Goal: Entertainment & Leisure: Consume media (video, audio)

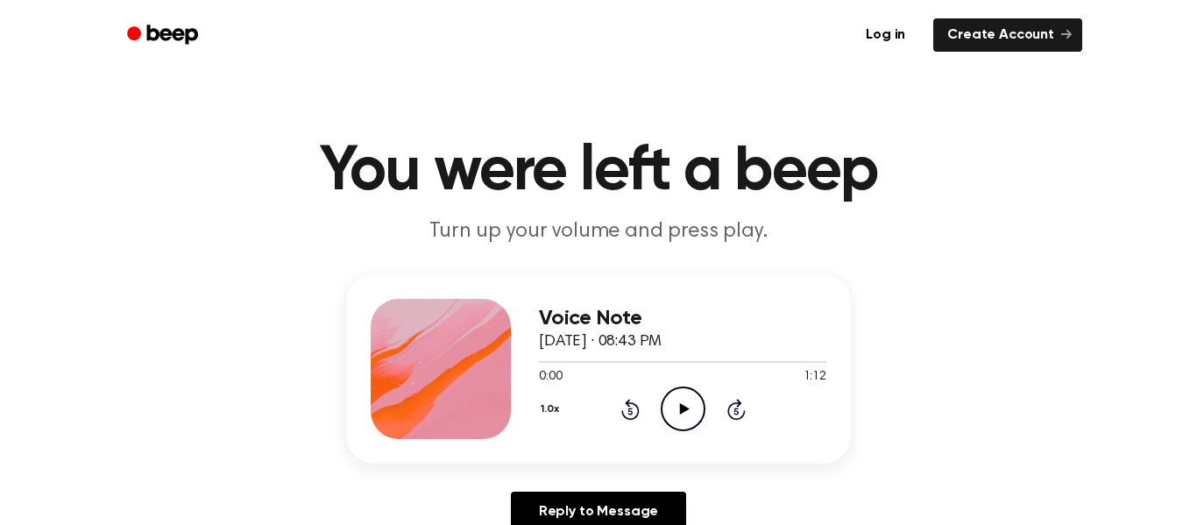
click at [677, 394] on icon "Play Audio" at bounding box center [683, 409] width 45 height 45
click at [692, 400] on icon "Play Audio" at bounding box center [683, 409] width 45 height 45
click at [734, 412] on icon "Skip 5 seconds" at bounding box center [736, 409] width 19 height 23
click at [737, 405] on icon at bounding box center [737, 409] width 18 height 21
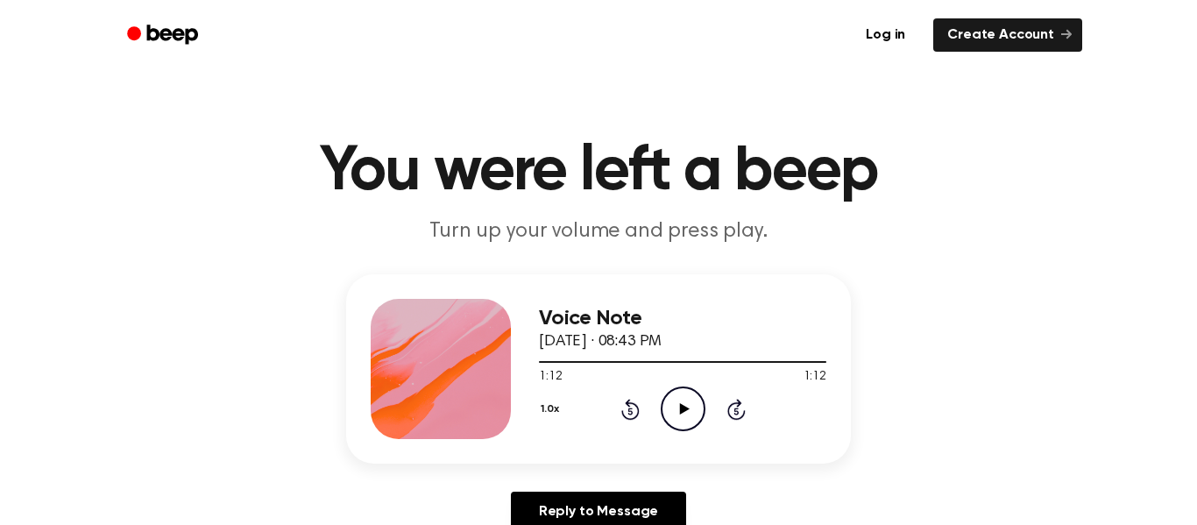
click at [695, 413] on icon "Play Audio" at bounding box center [683, 409] width 45 height 45
click at [685, 418] on icon "Play Audio" at bounding box center [683, 409] width 45 height 45
click at [679, 387] on circle at bounding box center [683, 408] width 43 height 43
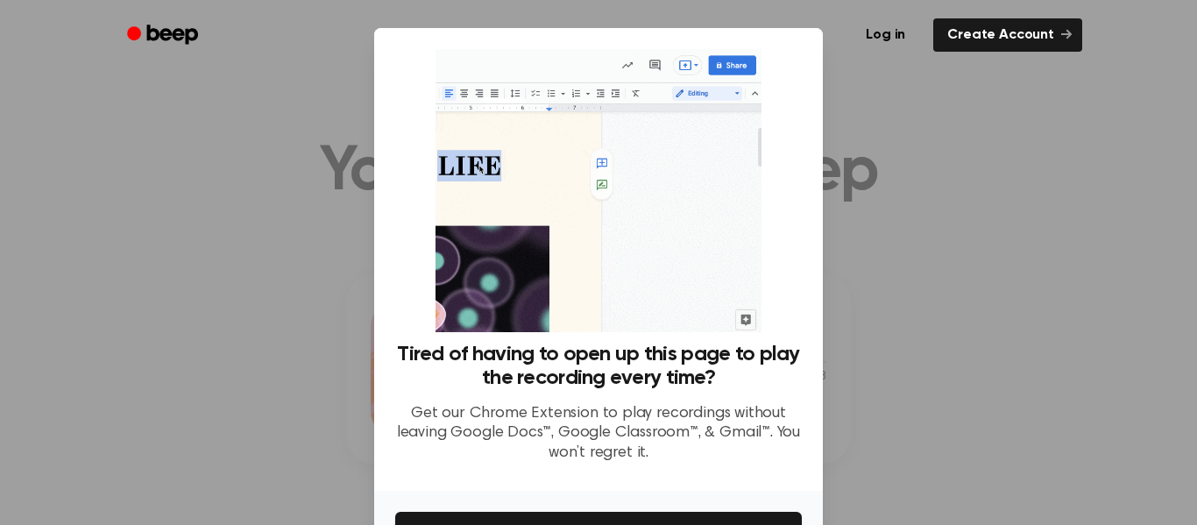
click at [1026, 417] on div at bounding box center [598, 262] width 1197 height 525
click at [1143, 98] on div at bounding box center [598, 262] width 1197 height 525
click at [1007, 31] on link "Create Account" at bounding box center [1007, 34] width 149 height 33
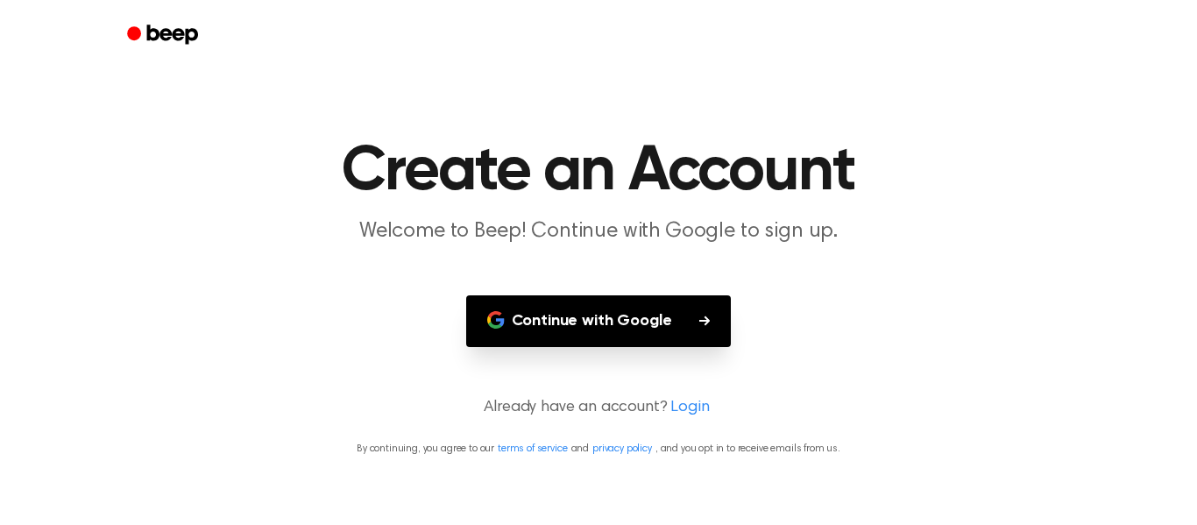
click at [664, 307] on button "Continue with Google" at bounding box center [599, 321] width 266 height 52
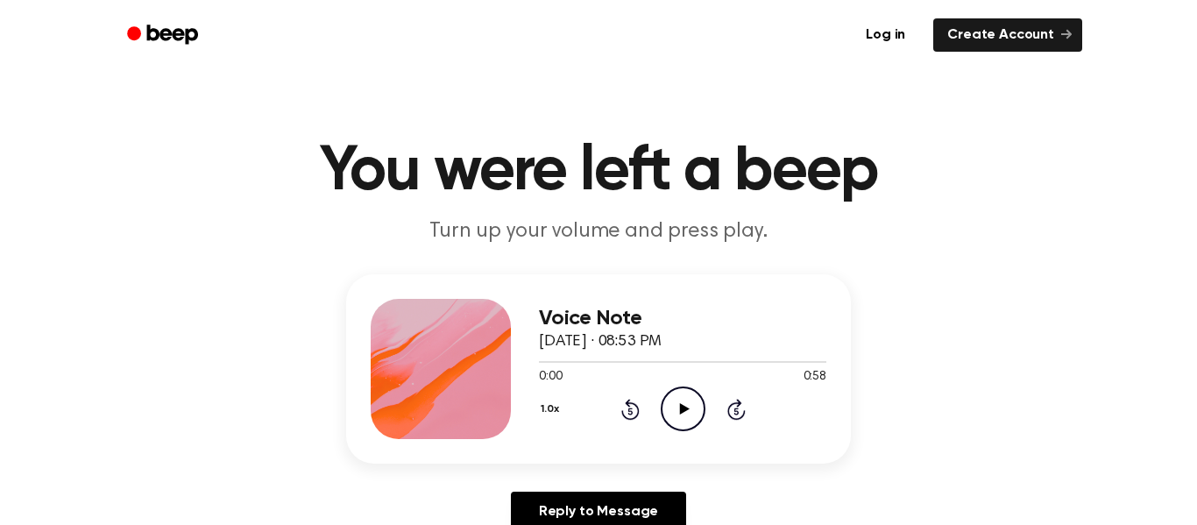
click at [696, 389] on icon "Play Audio" at bounding box center [683, 409] width 45 height 45
click at [464, 422] on div at bounding box center [441, 369] width 140 height 140
click at [704, 409] on circle at bounding box center [683, 408] width 43 height 43
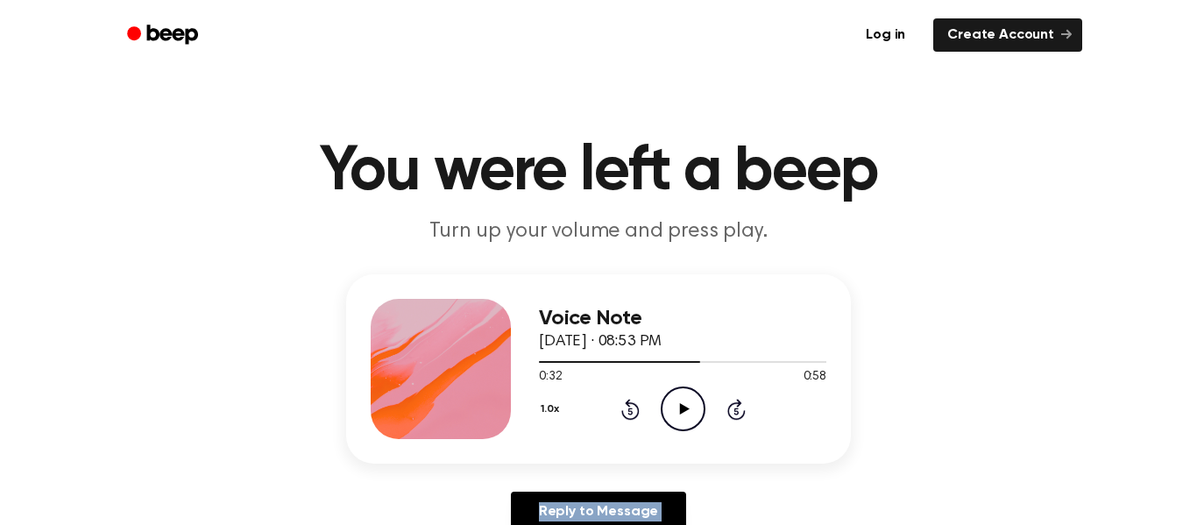
click at [704, 409] on circle at bounding box center [683, 408] width 43 height 43
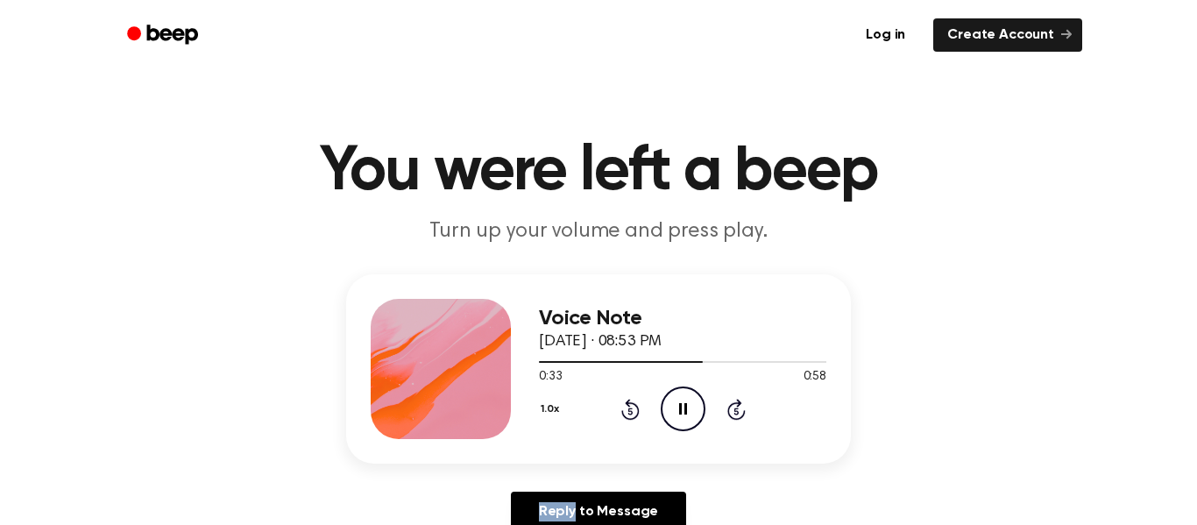
click at [704, 409] on circle at bounding box center [683, 408] width 43 height 43
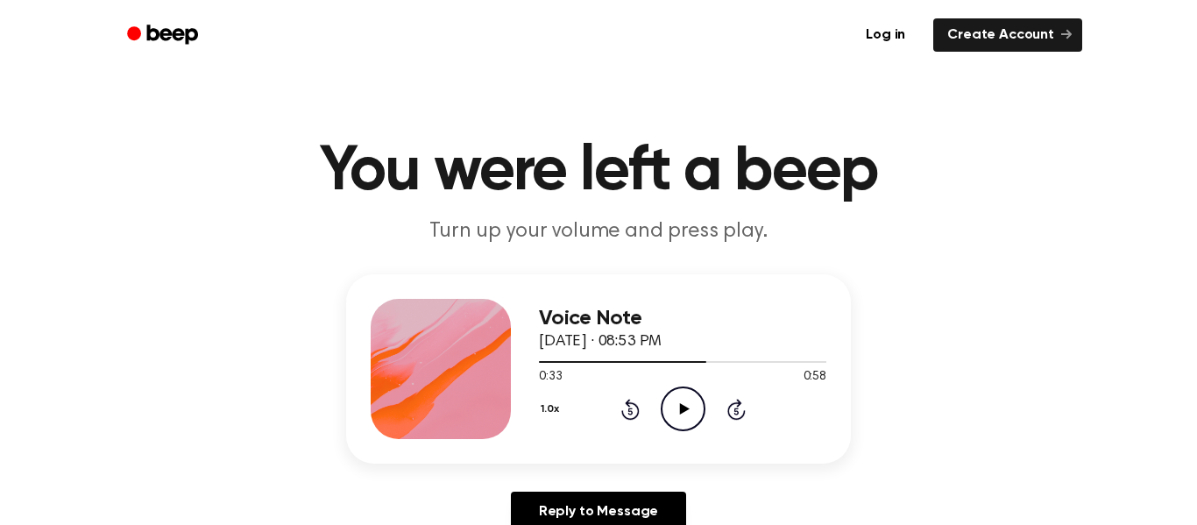
click at [704, 409] on circle at bounding box center [683, 408] width 43 height 43
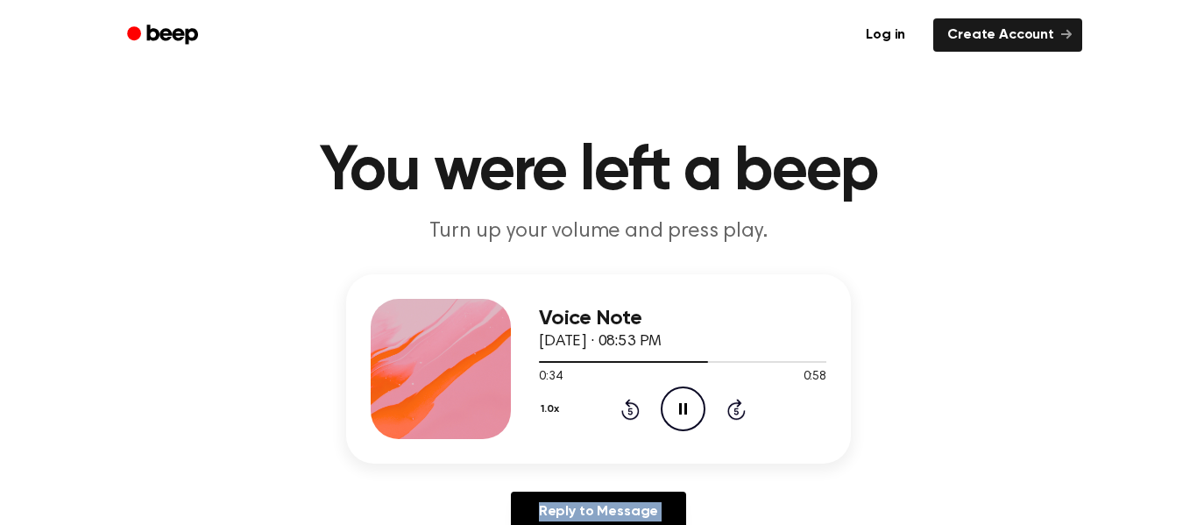
click at [704, 409] on circle at bounding box center [683, 408] width 43 height 43
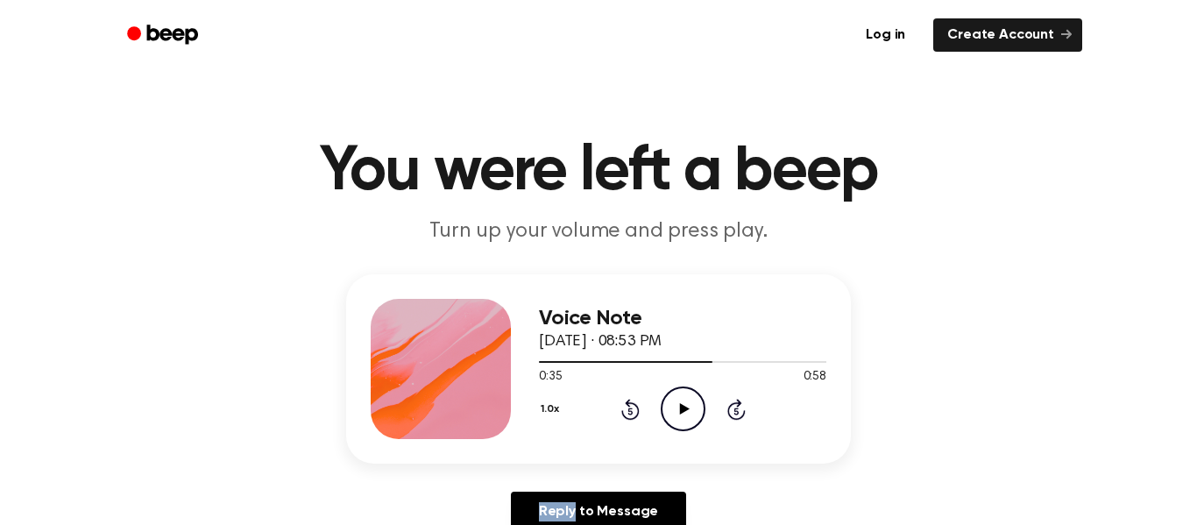
click at [704, 409] on circle at bounding box center [683, 408] width 43 height 43
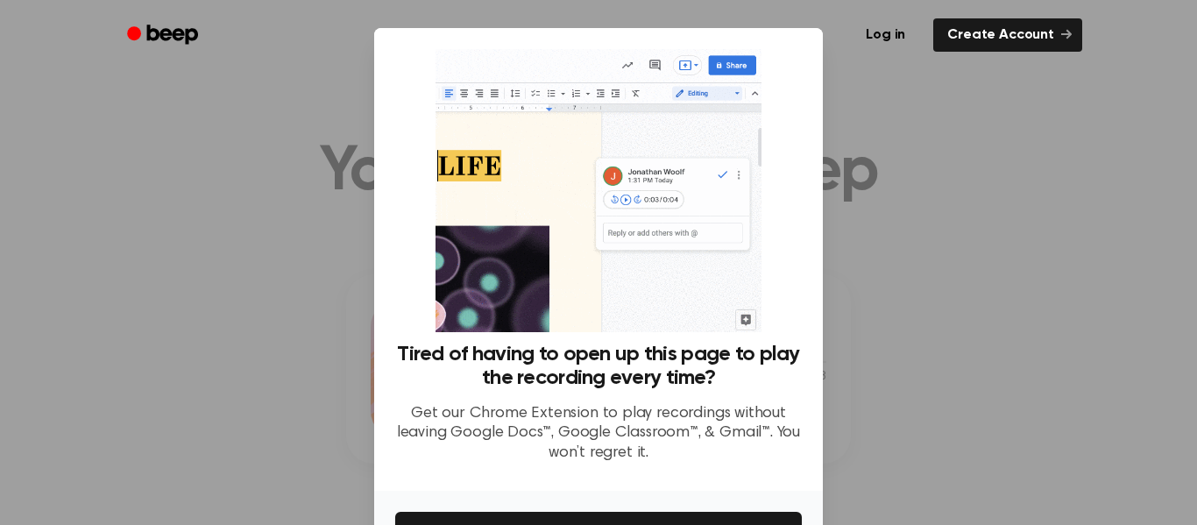
click at [704, 409] on p "Get our Chrome Extension to play recordings without leaving Google Docs™, Googl…" at bounding box center [598, 434] width 407 height 60
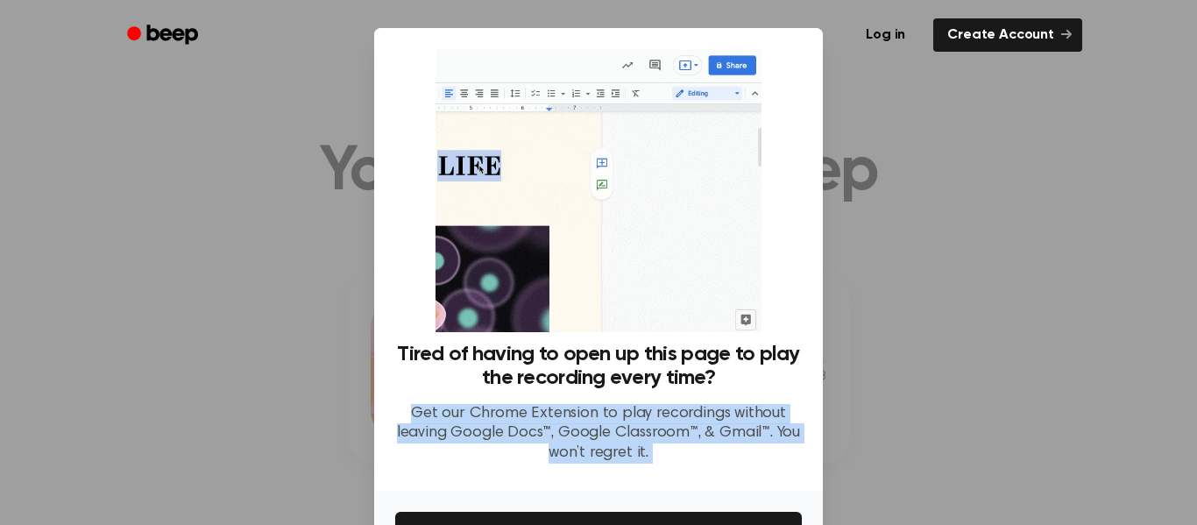
click at [704, 409] on p "Get our Chrome Extension to play recordings without leaving Google Docs™, Googl…" at bounding box center [598, 434] width 407 height 60
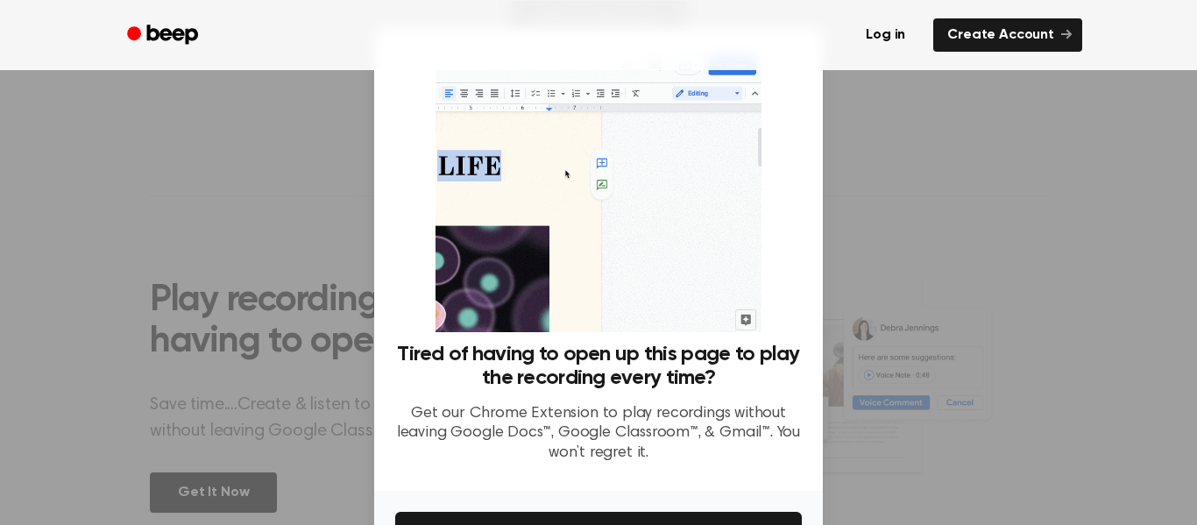
scroll to position [113, 0]
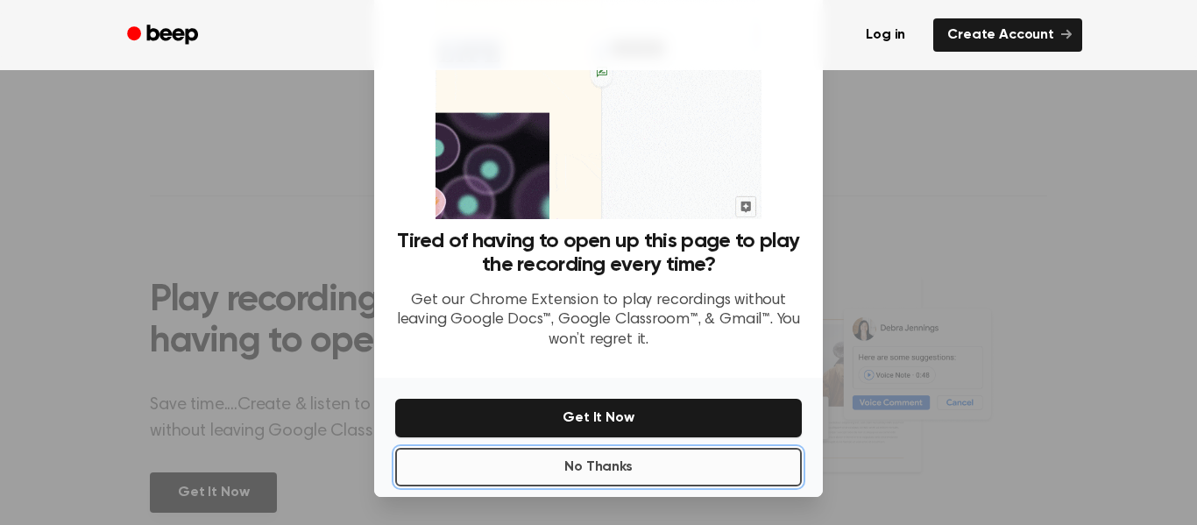
click at [706, 469] on button "No Thanks" at bounding box center [598, 467] width 407 height 39
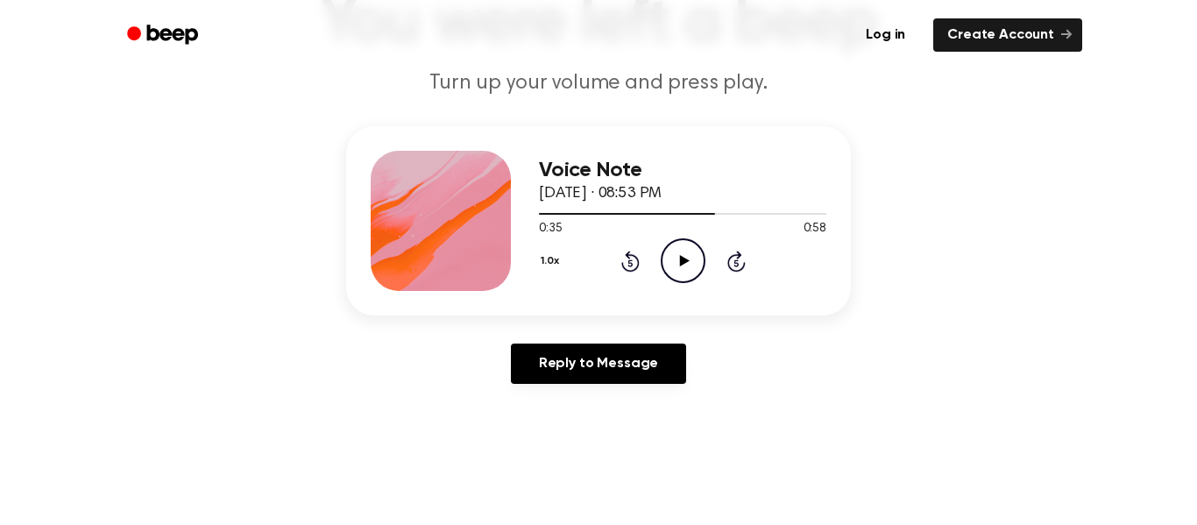
scroll to position [122, 0]
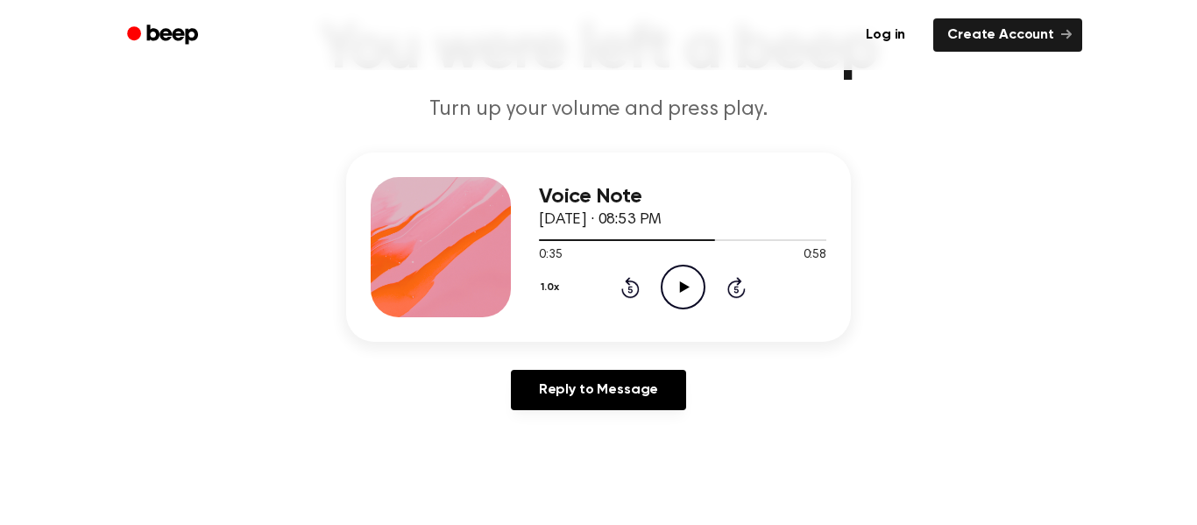
click at [678, 280] on icon "Play Audio" at bounding box center [683, 287] width 45 height 45
click at [678, 280] on icon "Pause Audio" at bounding box center [683, 287] width 45 height 45
click at [677, 292] on icon "Play Audio" at bounding box center [683, 287] width 45 height 45
click at [677, 292] on icon "Pause Audio" at bounding box center [683, 287] width 45 height 45
click at [677, 292] on icon "Play Audio" at bounding box center [683, 287] width 45 height 45
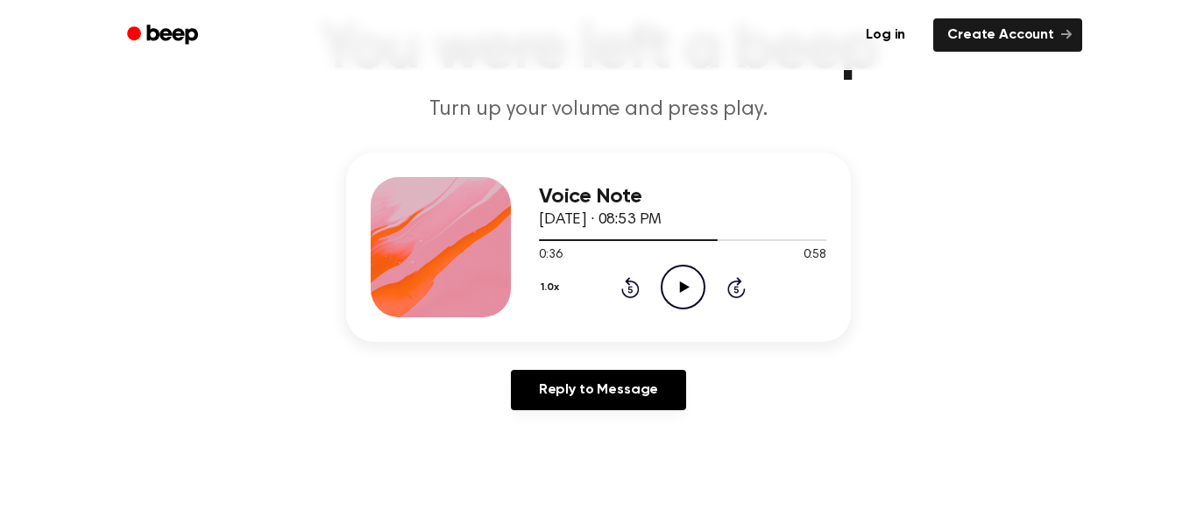
click at [677, 292] on icon "Play Audio" at bounding box center [683, 287] width 45 height 45
click at [677, 292] on icon "Pause Audio" at bounding box center [683, 287] width 45 height 45
click at [677, 292] on icon "Play Audio" at bounding box center [683, 287] width 45 height 45
click at [677, 292] on icon "Pause Audio" at bounding box center [683, 287] width 45 height 45
click at [677, 292] on icon "Play Audio" at bounding box center [683, 287] width 45 height 45
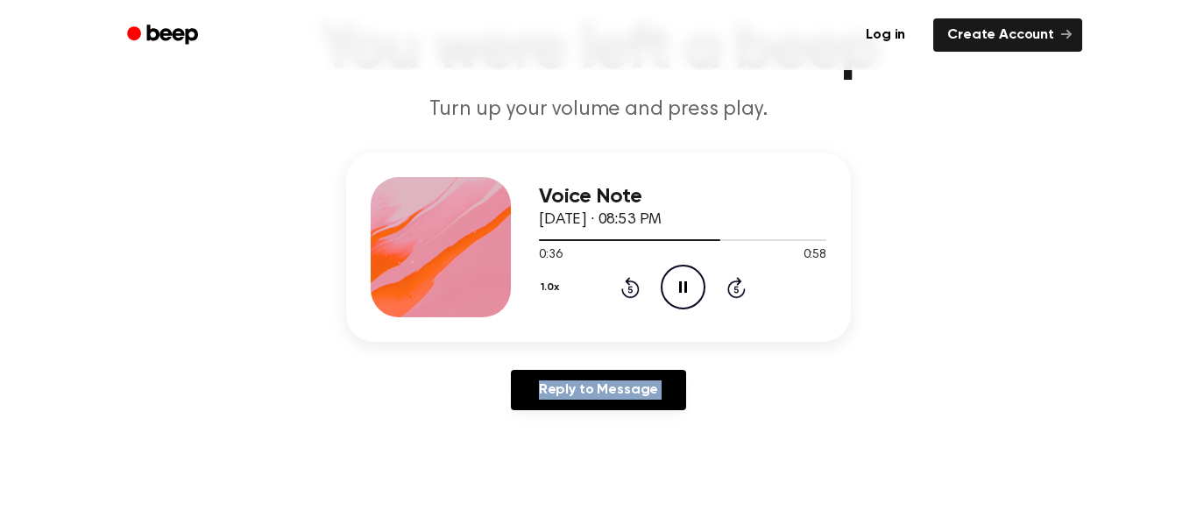
click at [677, 292] on icon "Pause Audio" at bounding box center [683, 287] width 45 height 45
click at [677, 292] on icon "Play Audio" at bounding box center [683, 287] width 45 height 45
click at [677, 292] on icon "Pause Audio" at bounding box center [683, 287] width 45 height 45
click at [677, 292] on icon "Play Audio" at bounding box center [683, 287] width 45 height 45
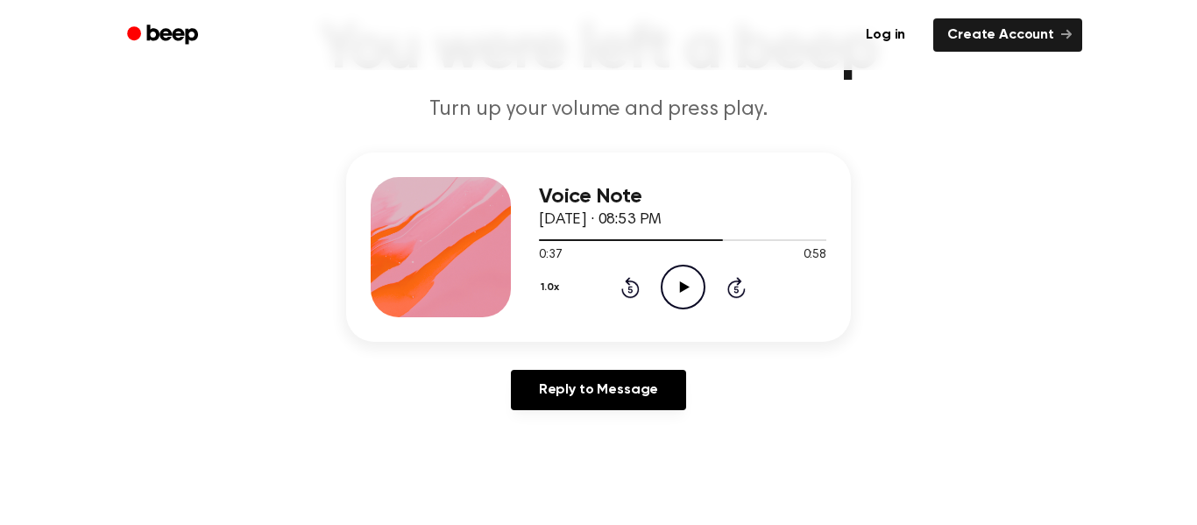
click at [677, 292] on icon "Play Audio" at bounding box center [683, 287] width 45 height 45
click at [677, 292] on icon "Pause Audio" at bounding box center [683, 287] width 45 height 45
click at [677, 292] on icon "Play Audio" at bounding box center [683, 287] width 45 height 45
click at [677, 292] on icon "Pause Audio" at bounding box center [683, 287] width 45 height 45
click at [677, 292] on icon "Play Audio" at bounding box center [683, 287] width 45 height 45
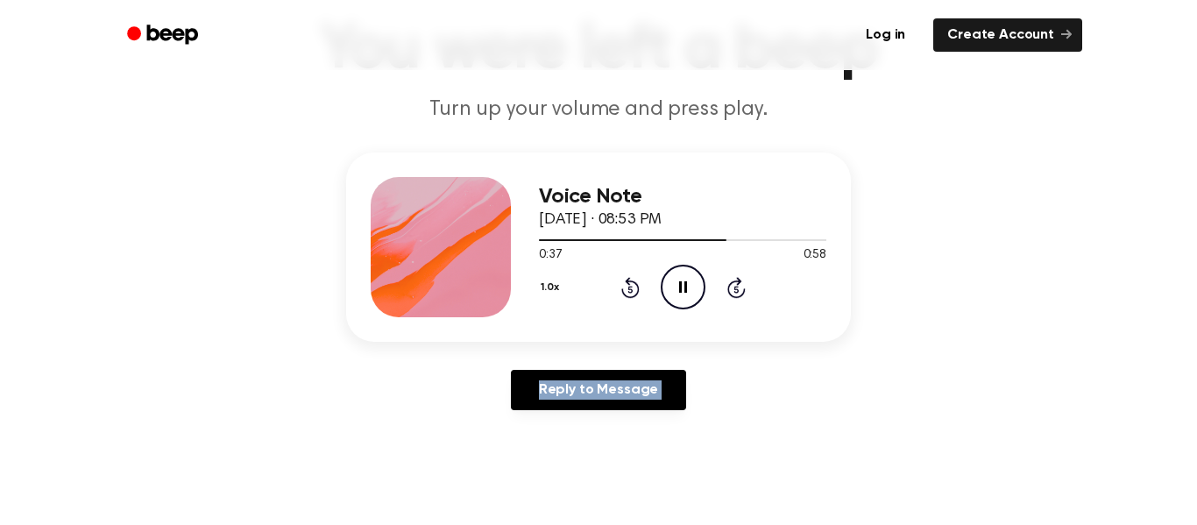
click at [677, 292] on icon "Pause Audio" at bounding box center [683, 287] width 45 height 45
click at [677, 292] on icon "Play Audio" at bounding box center [683, 287] width 45 height 45
click at [679, 287] on icon at bounding box center [683, 286] width 8 height 11
click at [679, 287] on icon at bounding box center [684, 286] width 10 height 11
click at [679, 287] on icon at bounding box center [683, 286] width 8 height 11
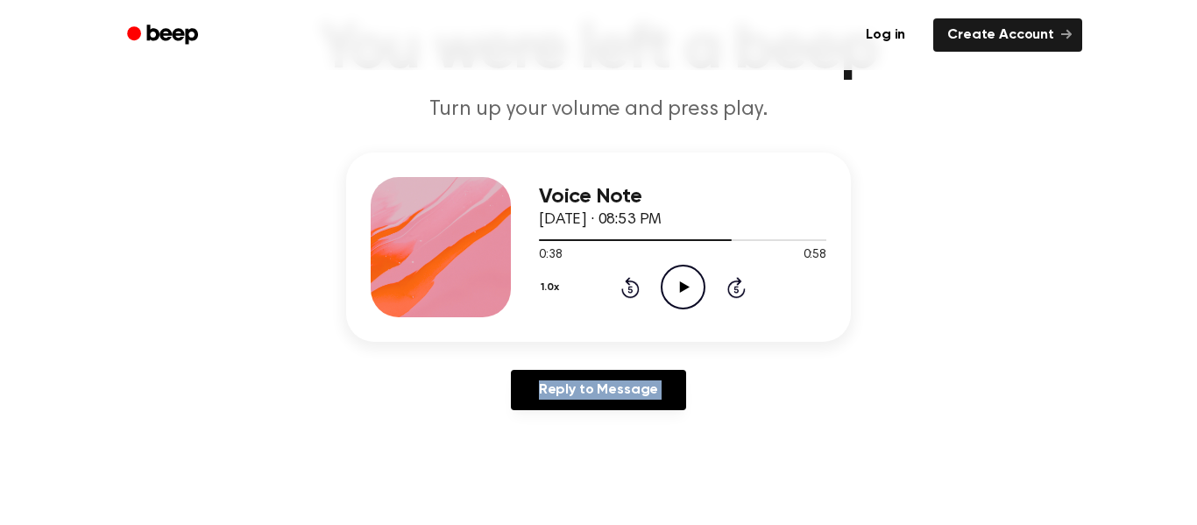
click at [679, 287] on icon at bounding box center [684, 286] width 10 height 11
click at [681, 291] on icon at bounding box center [683, 286] width 8 height 11
click at [682, 291] on icon "Pause Audio" at bounding box center [683, 287] width 45 height 45
click at [682, 291] on icon at bounding box center [684, 286] width 10 height 11
click at [682, 291] on icon "Pause Audio" at bounding box center [683, 287] width 45 height 45
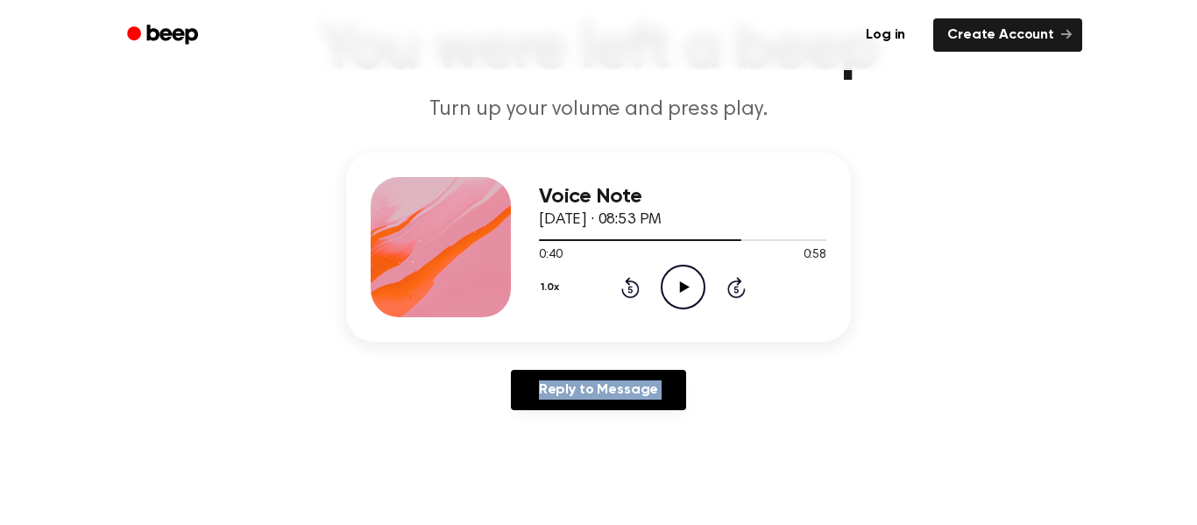
click at [682, 291] on icon at bounding box center [684, 286] width 10 height 11
click at [682, 291] on icon "Pause Audio" at bounding box center [683, 287] width 45 height 45
click at [682, 291] on icon at bounding box center [684, 286] width 10 height 11
click at [682, 291] on icon "Pause Audio" at bounding box center [683, 287] width 45 height 45
click at [682, 291] on icon at bounding box center [684, 286] width 10 height 11
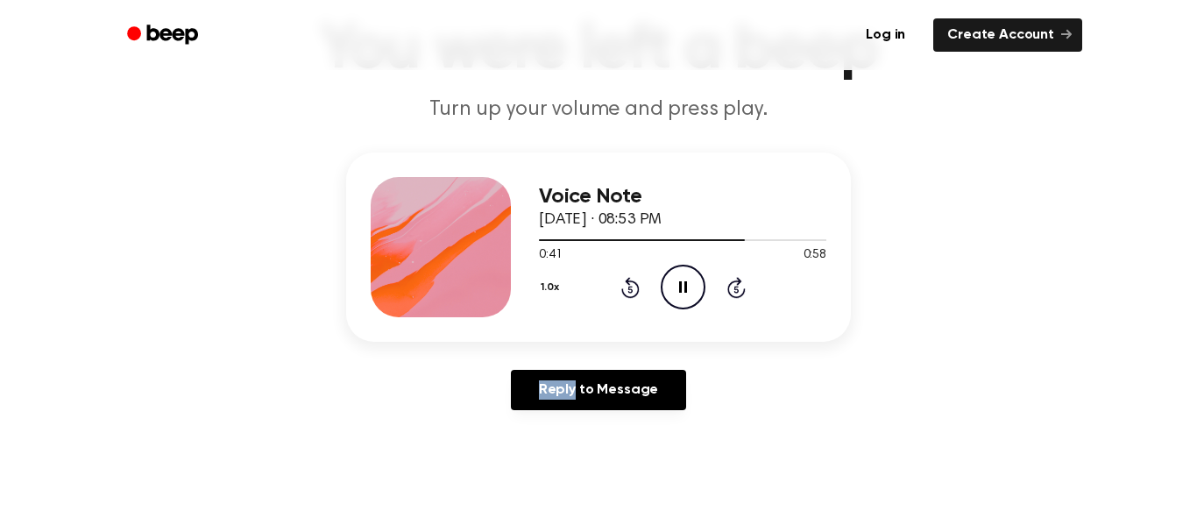
click at [682, 291] on icon "Pause Audio" at bounding box center [683, 287] width 45 height 45
click at [682, 291] on icon at bounding box center [684, 286] width 10 height 11
click at [682, 291] on icon "Pause Audio" at bounding box center [683, 287] width 45 height 45
click at [682, 291] on icon at bounding box center [684, 286] width 10 height 11
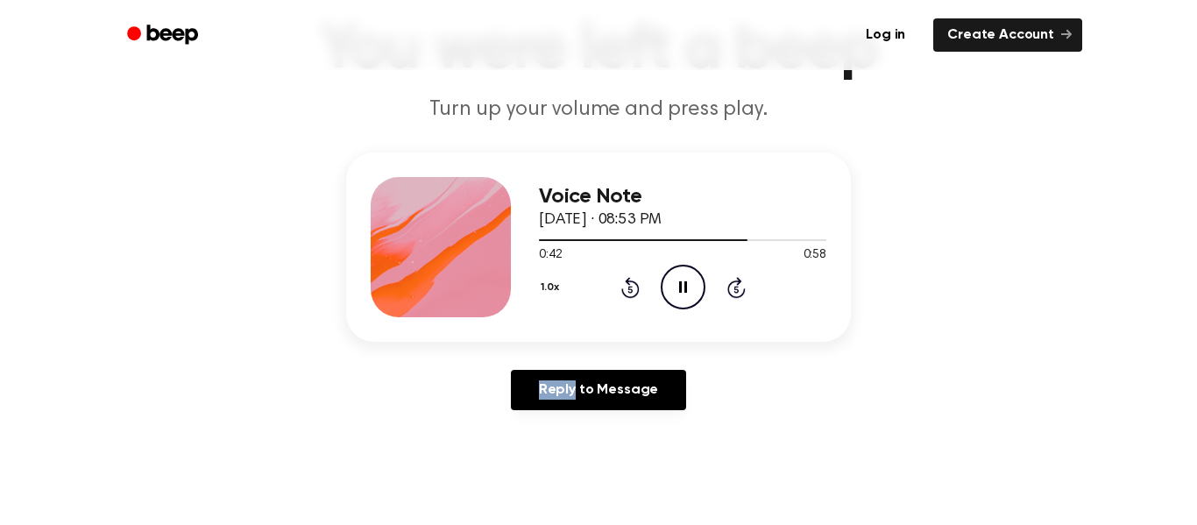
click at [682, 291] on icon "Pause Audio" at bounding box center [683, 287] width 45 height 45
click at [682, 291] on icon at bounding box center [684, 286] width 10 height 11
click at [682, 291] on icon "Pause Audio" at bounding box center [683, 287] width 45 height 45
click at [682, 291] on icon at bounding box center [684, 286] width 10 height 11
click at [682, 291] on icon "Pause Audio" at bounding box center [683, 287] width 45 height 45
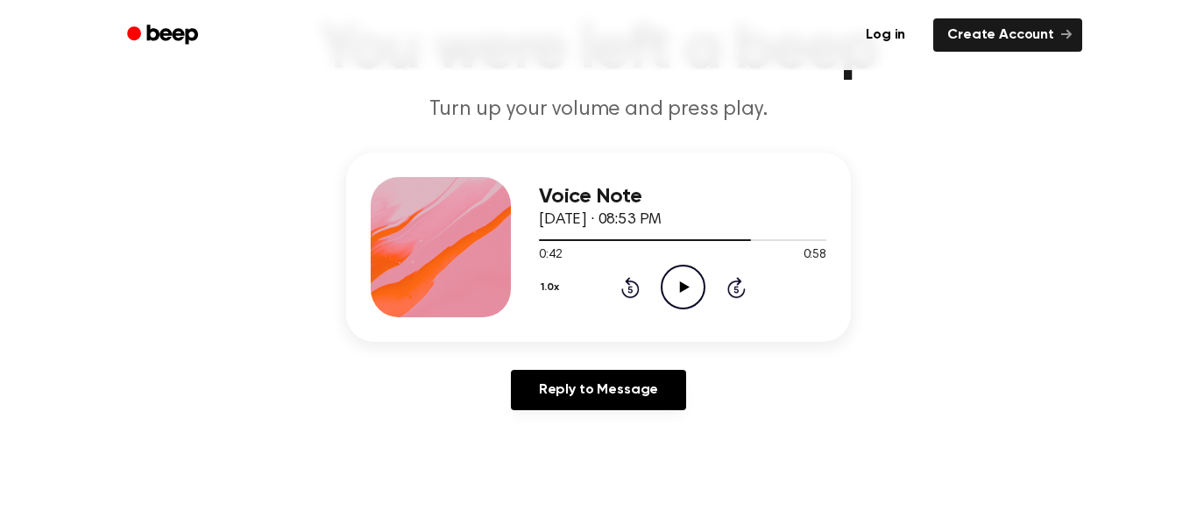
click at [682, 291] on icon at bounding box center [684, 286] width 10 height 11
click at [682, 291] on icon "Pause Audio" at bounding box center [683, 287] width 45 height 45
click at [682, 291] on icon at bounding box center [684, 286] width 10 height 11
click at [682, 291] on icon "Pause Audio" at bounding box center [683, 287] width 45 height 45
click at [682, 291] on icon at bounding box center [684, 286] width 10 height 11
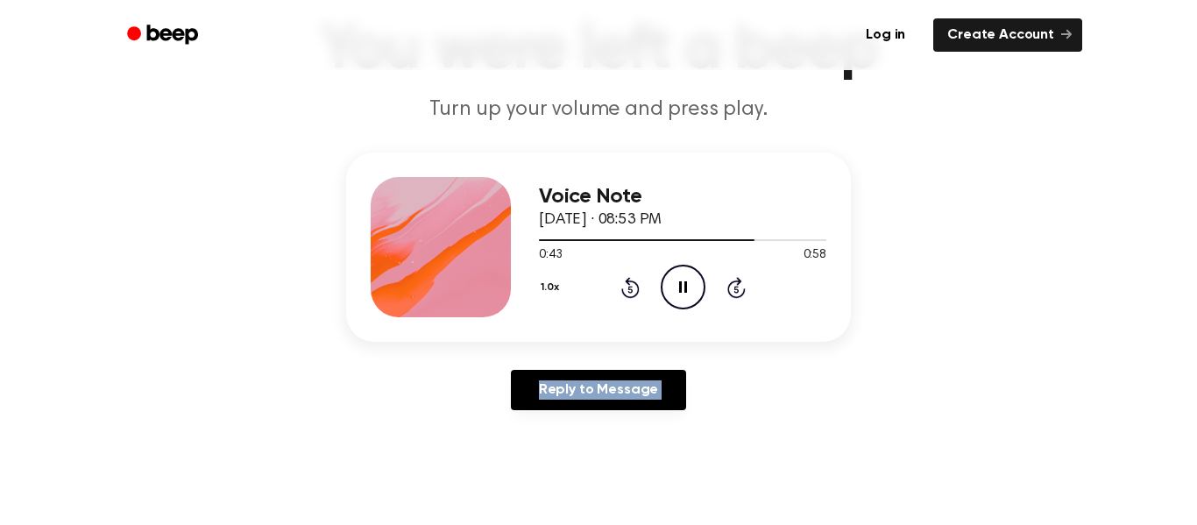
click at [682, 291] on icon "Pause Audio" at bounding box center [683, 287] width 45 height 45
click at [682, 291] on icon at bounding box center [684, 286] width 10 height 11
click at [682, 291] on icon "Pause Audio" at bounding box center [683, 287] width 45 height 45
click at [682, 291] on icon at bounding box center [684, 286] width 10 height 11
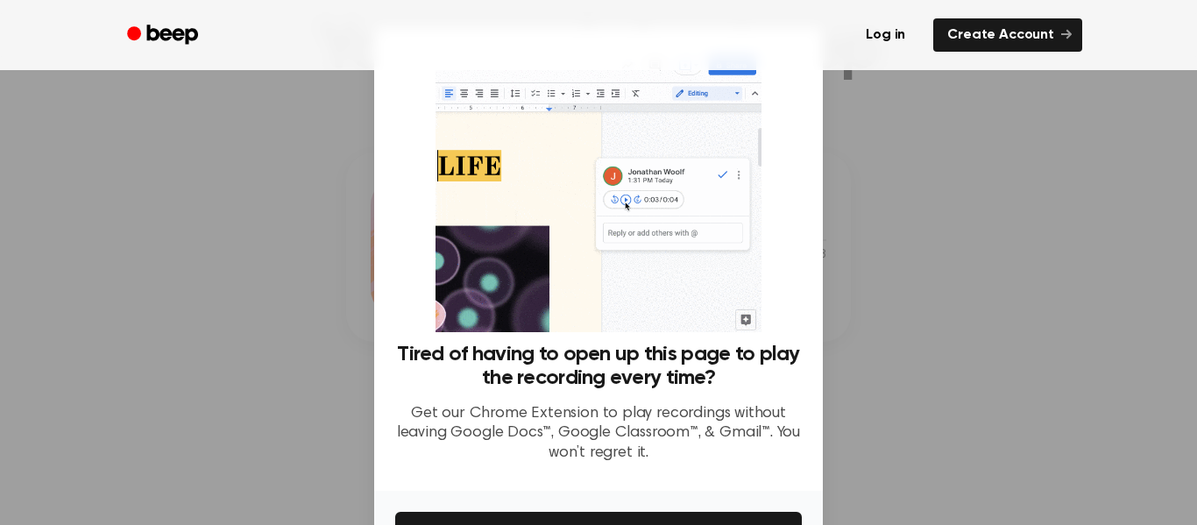
click at [682, 291] on img at bounding box center [598, 190] width 325 height 283
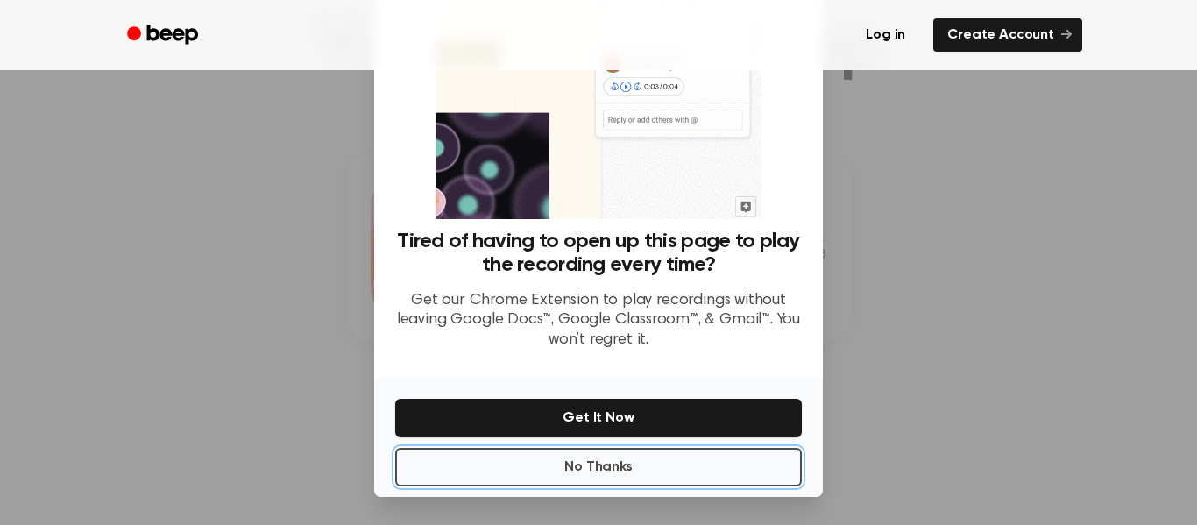
click at [732, 486] on button "No Thanks" at bounding box center [598, 467] width 407 height 39
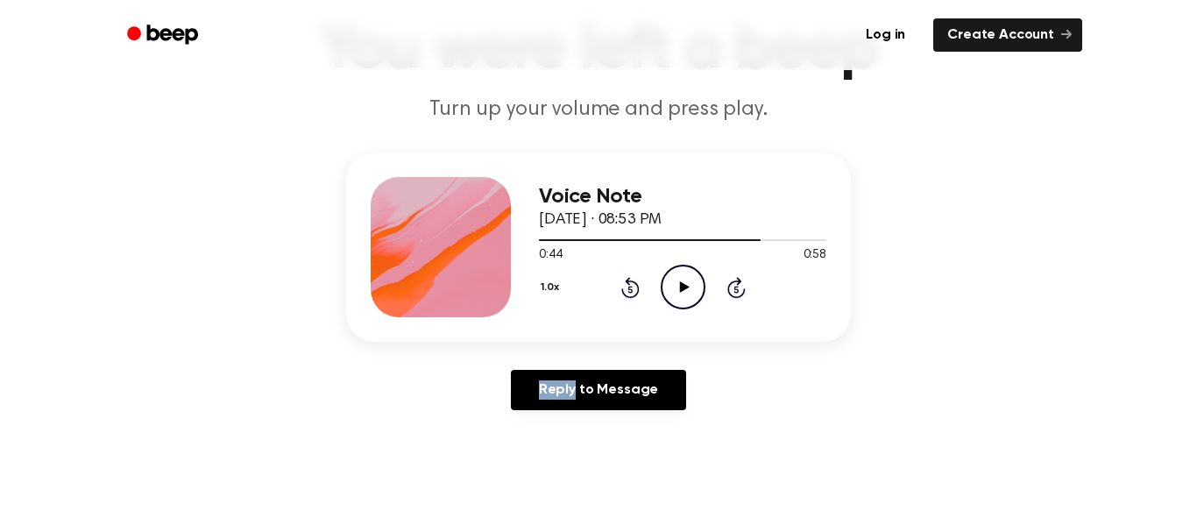
click at [695, 296] on icon "Play Audio" at bounding box center [683, 287] width 45 height 45
click at [695, 296] on icon "Pause Audio" at bounding box center [683, 287] width 45 height 45
click at [695, 296] on icon "Play Audio" at bounding box center [683, 287] width 45 height 45
click at [695, 296] on icon "Pause Audio" at bounding box center [683, 287] width 45 height 45
click at [695, 296] on icon "Play Audio" at bounding box center [683, 287] width 45 height 45
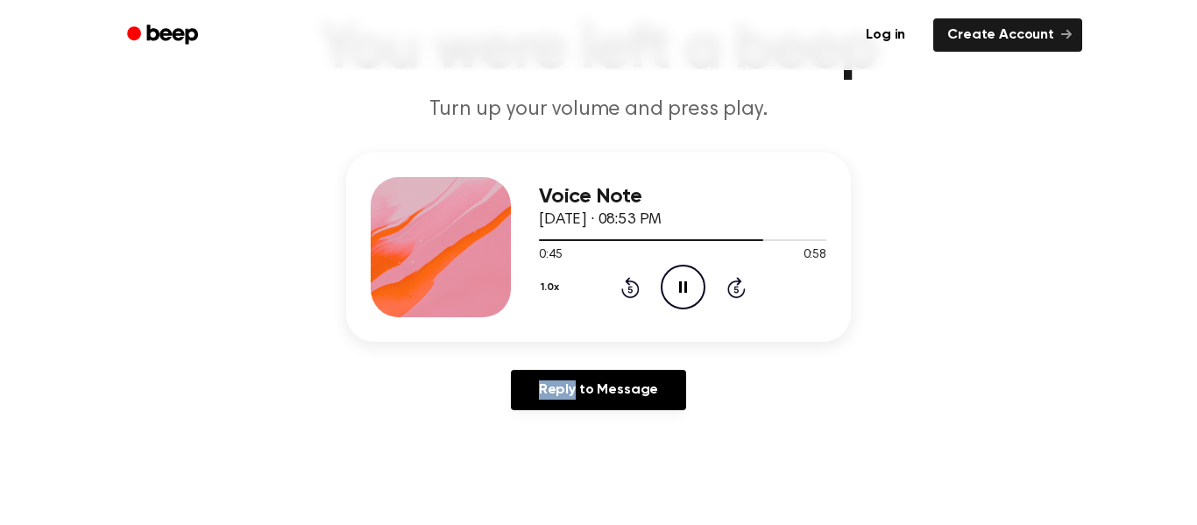
click at [695, 296] on icon "Pause Audio" at bounding box center [683, 287] width 45 height 45
click at [695, 296] on icon "Play Audio" at bounding box center [683, 287] width 45 height 45
click at [695, 296] on icon "Pause Audio" at bounding box center [683, 287] width 45 height 45
click at [695, 296] on icon "Play Audio" at bounding box center [683, 287] width 45 height 45
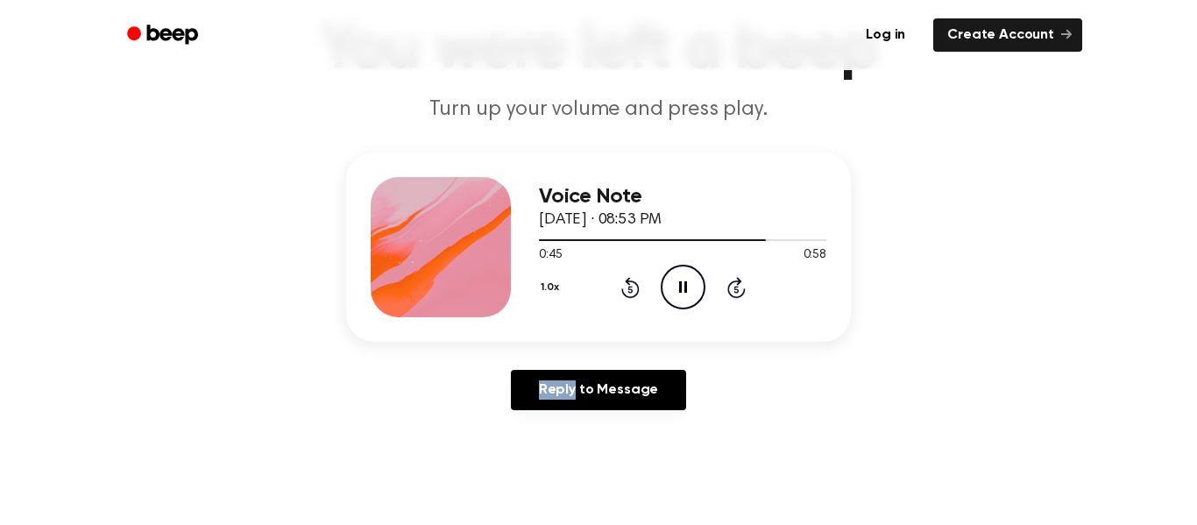
click at [695, 296] on icon "Pause Audio" at bounding box center [683, 287] width 45 height 45
click at [695, 296] on icon "Play Audio" at bounding box center [683, 287] width 45 height 45
click at [695, 296] on icon "Pause Audio" at bounding box center [683, 287] width 45 height 45
click at [695, 296] on icon "Play Audio" at bounding box center [683, 287] width 45 height 45
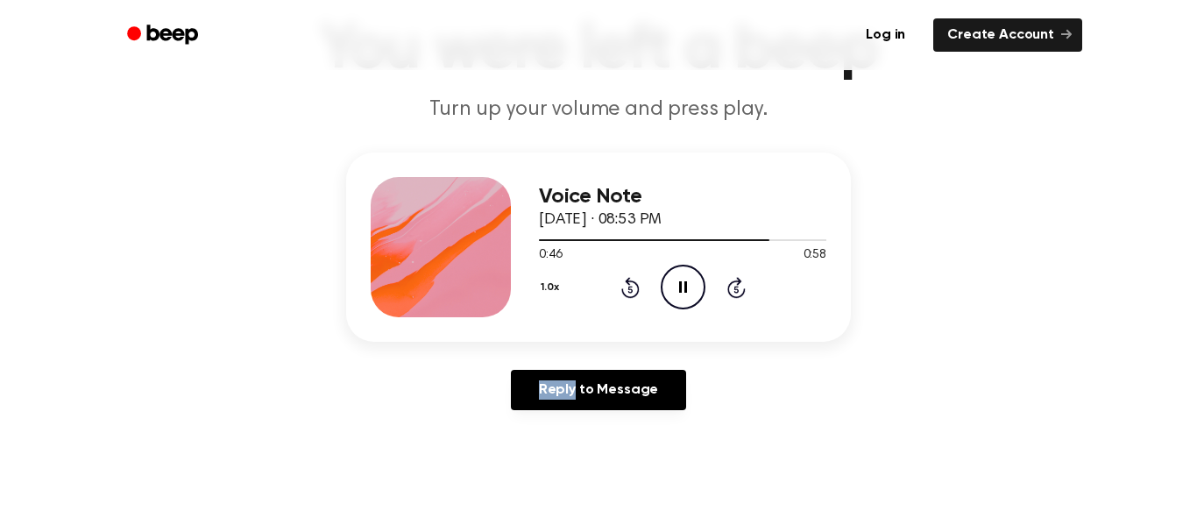
click at [695, 296] on icon "Pause Audio" at bounding box center [683, 287] width 45 height 45
click at [695, 296] on icon "Play Audio" at bounding box center [683, 287] width 45 height 45
click at [695, 296] on icon "Pause Audio" at bounding box center [683, 287] width 45 height 45
click at [695, 296] on icon "Play Audio" at bounding box center [683, 287] width 45 height 45
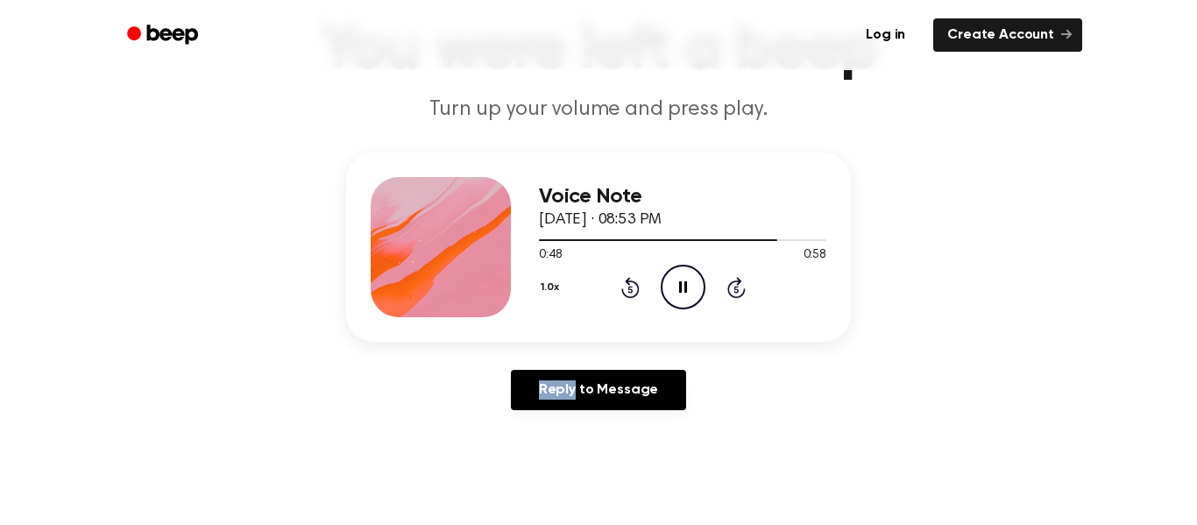
click at [695, 296] on icon "Pause Audio" at bounding box center [683, 287] width 45 height 45
click at [695, 296] on icon "Play Audio" at bounding box center [683, 287] width 45 height 45
click at [695, 296] on icon "Pause Audio" at bounding box center [683, 287] width 45 height 45
click at [695, 296] on icon "Play Audio" at bounding box center [683, 287] width 45 height 45
click at [695, 296] on icon "Pause Audio" at bounding box center [683, 287] width 45 height 45
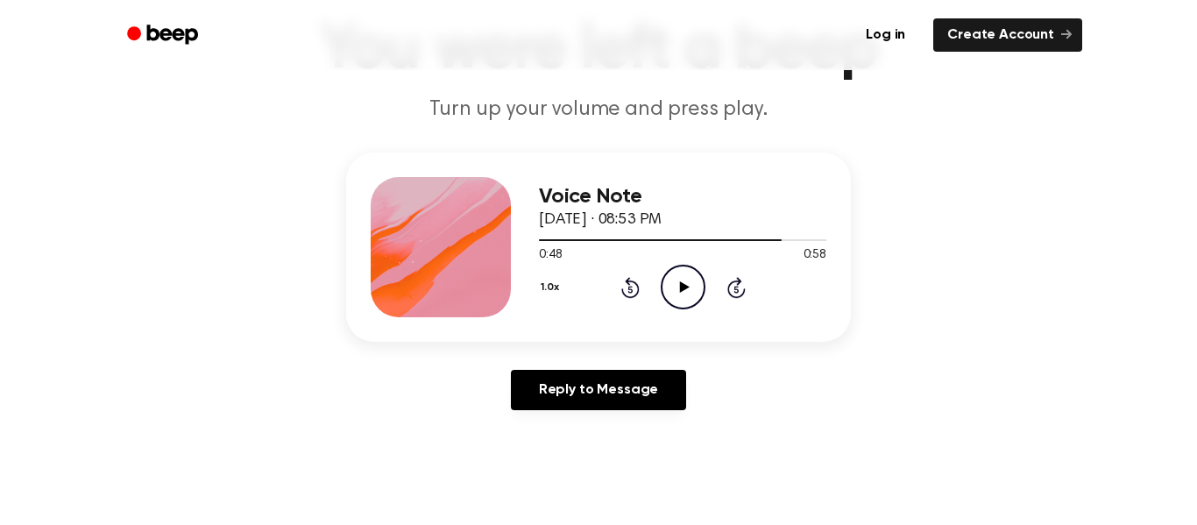
click at [695, 296] on icon "Play Audio" at bounding box center [683, 287] width 45 height 45
click at [695, 296] on icon "Pause Audio" at bounding box center [683, 287] width 45 height 45
click at [695, 296] on icon "Play Audio" at bounding box center [683, 287] width 45 height 45
click at [695, 296] on icon "Pause Audio" at bounding box center [683, 287] width 45 height 45
click at [695, 296] on icon "Play Audio" at bounding box center [683, 287] width 45 height 45
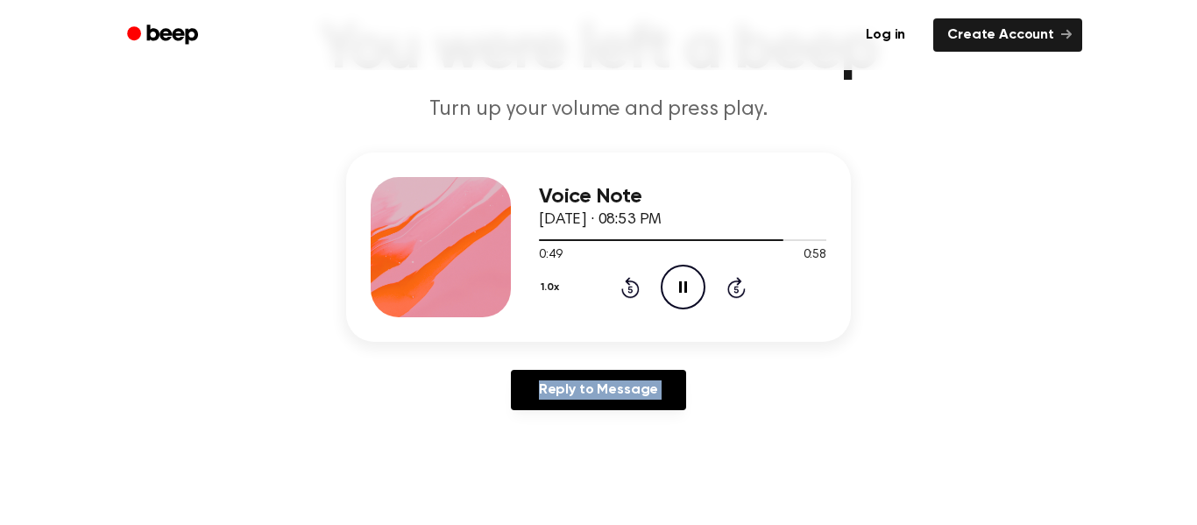
click at [695, 296] on icon "Pause Audio" at bounding box center [683, 287] width 45 height 45
click at [695, 296] on icon "Play Audio" at bounding box center [683, 287] width 45 height 45
click at [695, 296] on icon "Pause Audio" at bounding box center [683, 287] width 45 height 45
click at [695, 296] on icon "Play Audio" at bounding box center [683, 287] width 45 height 45
click at [695, 296] on icon "Pause Audio" at bounding box center [683, 287] width 45 height 45
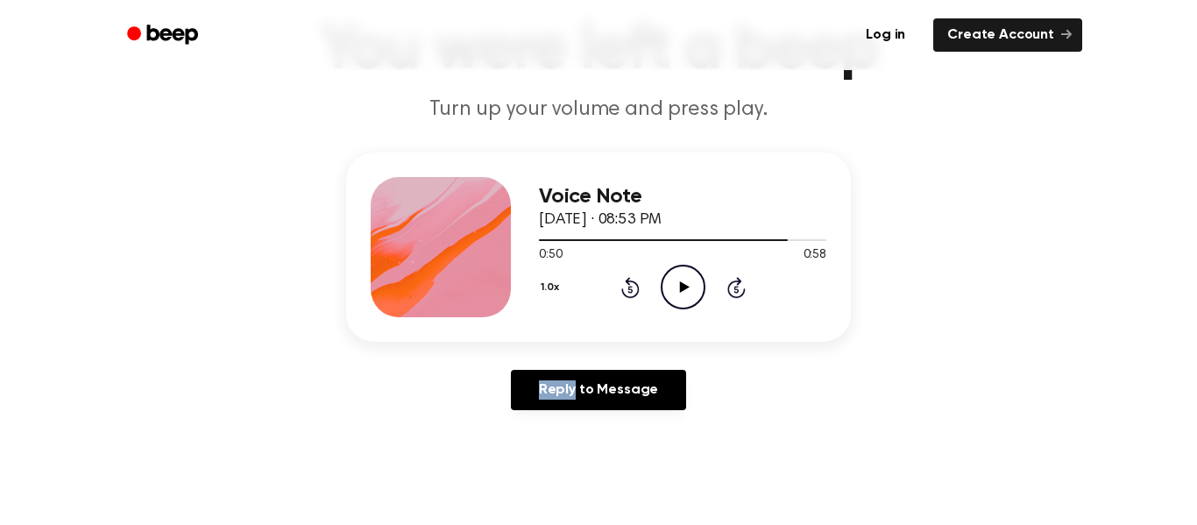
click at [695, 296] on icon "Play Audio" at bounding box center [683, 287] width 45 height 45
click at [695, 296] on icon "Pause Audio" at bounding box center [683, 287] width 45 height 45
click at [695, 296] on icon "Play Audio" at bounding box center [683, 287] width 45 height 45
click at [695, 296] on icon "Pause Audio" at bounding box center [683, 287] width 45 height 45
click at [695, 296] on icon "Play Audio" at bounding box center [683, 287] width 45 height 45
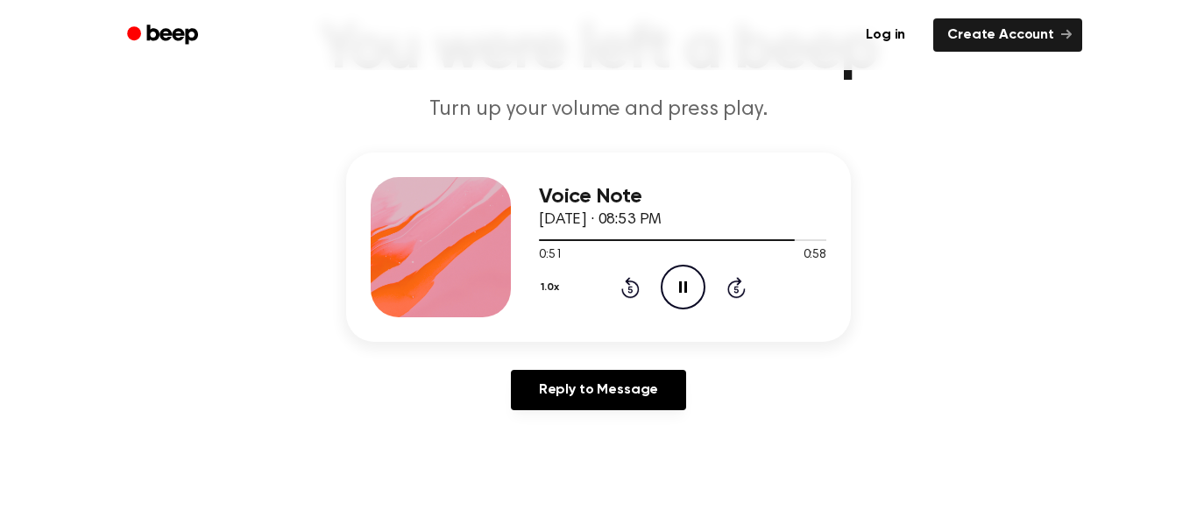
click at [695, 296] on icon "Pause Audio" at bounding box center [683, 287] width 45 height 45
click at [695, 296] on icon "Play Audio" at bounding box center [683, 287] width 45 height 45
click at [695, 296] on icon "Pause Audio" at bounding box center [683, 287] width 45 height 45
click at [695, 296] on icon "Play Audio" at bounding box center [683, 287] width 45 height 45
click at [695, 296] on icon "Pause Audio" at bounding box center [683, 287] width 45 height 45
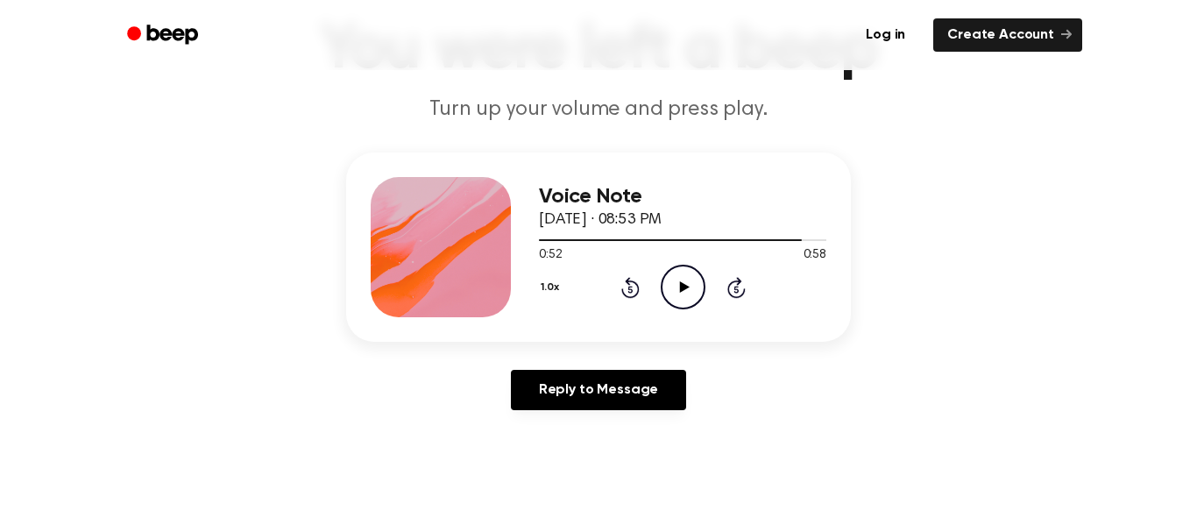
click at [695, 296] on icon "Play Audio" at bounding box center [683, 287] width 45 height 45
click at [695, 296] on icon "Pause Audio" at bounding box center [683, 287] width 45 height 45
click at [688, 295] on icon "Play Audio" at bounding box center [683, 287] width 45 height 45
click at [688, 295] on icon "Pause Audio" at bounding box center [683, 287] width 45 height 45
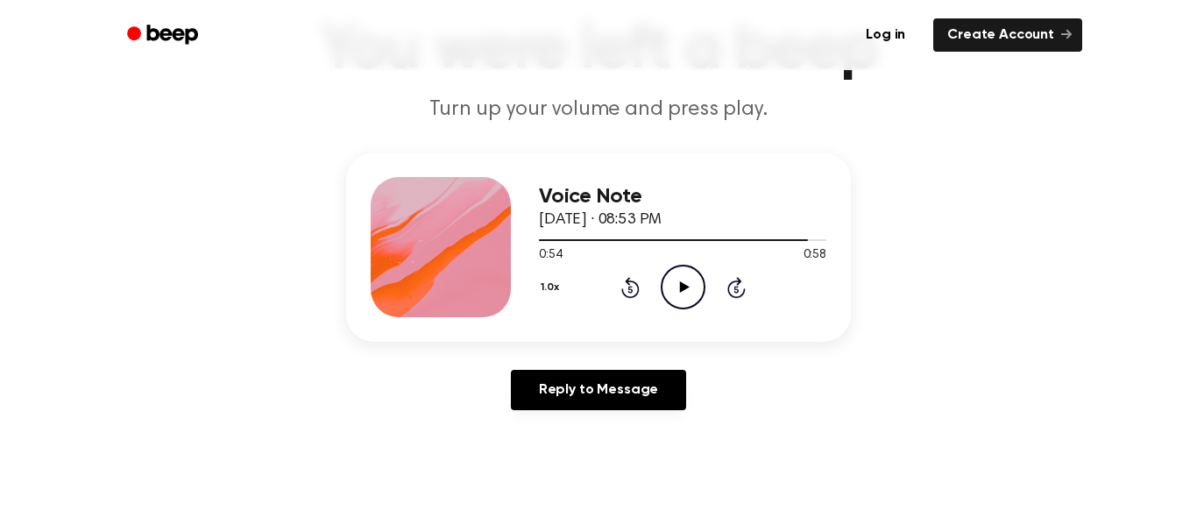
click at [688, 295] on icon "Play Audio" at bounding box center [683, 287] width 45 height 45
click at [688, 295] on icon "Pause Audio" at bounding box center [683, 287] width 45 height 45
click at [688, 295] on icon "Play Audio" at bounding box center [683, 287] width 45 height 45
click at [688, 295] on icon "Pause Audio" at bounding box center [683, 287] width 45 height 45
click at [688, 295] on icon "Play Audio" at bounding box center [683, 287] width 45 height 45
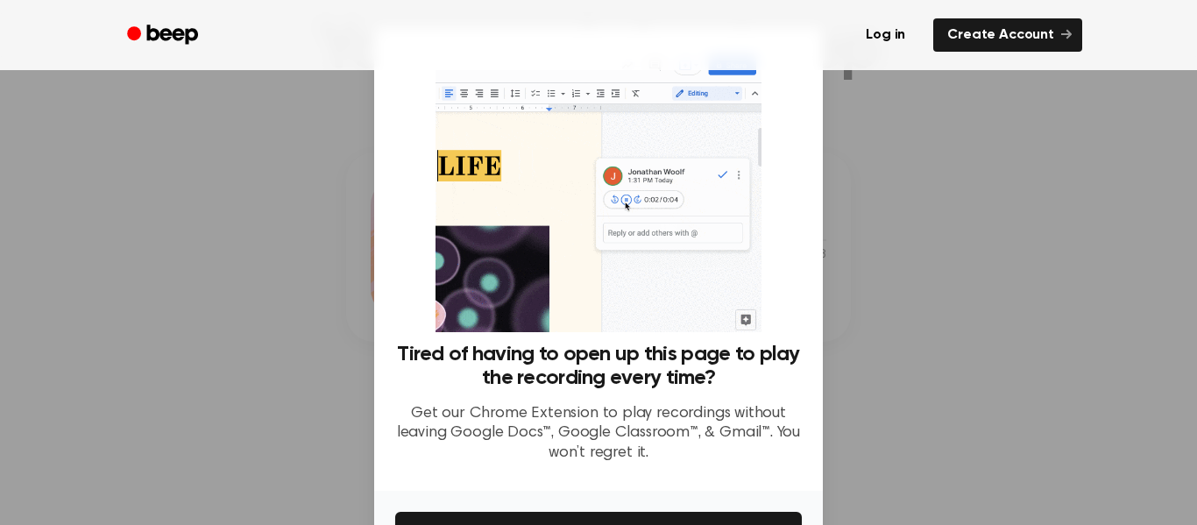
click at [688, 295] on img at bounding box center [598, 190] width 325 height 283
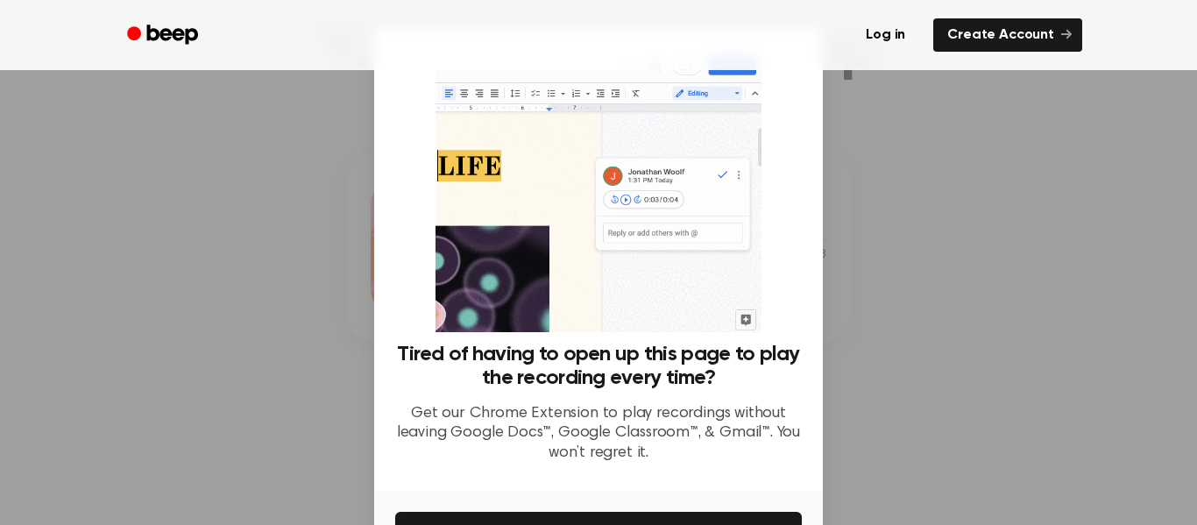
click at [688, 295] on img at bounding box center [598, 190] width 325 height 283
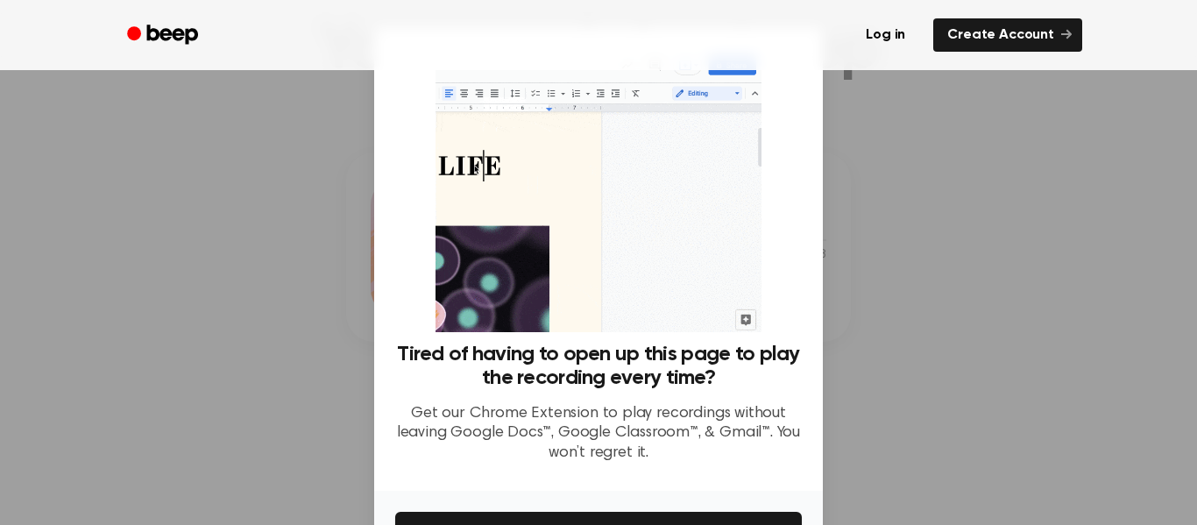
click at [688, 295] on img at bounding box center [598, 190] width 325 height 283
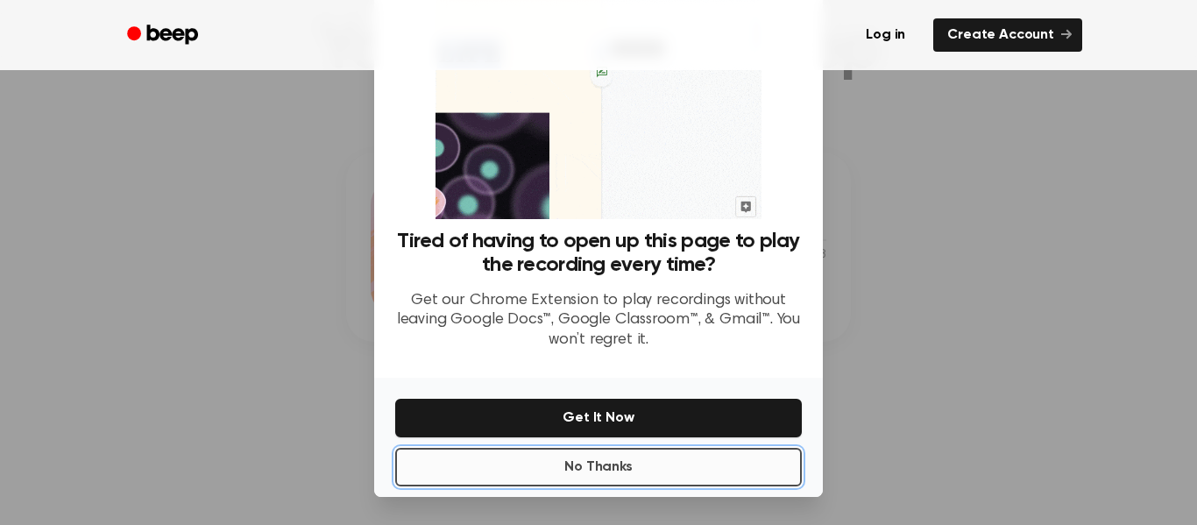
click at [774, 468] on button "No Thanks" at bounding box center [598, 467] width 407 height 39
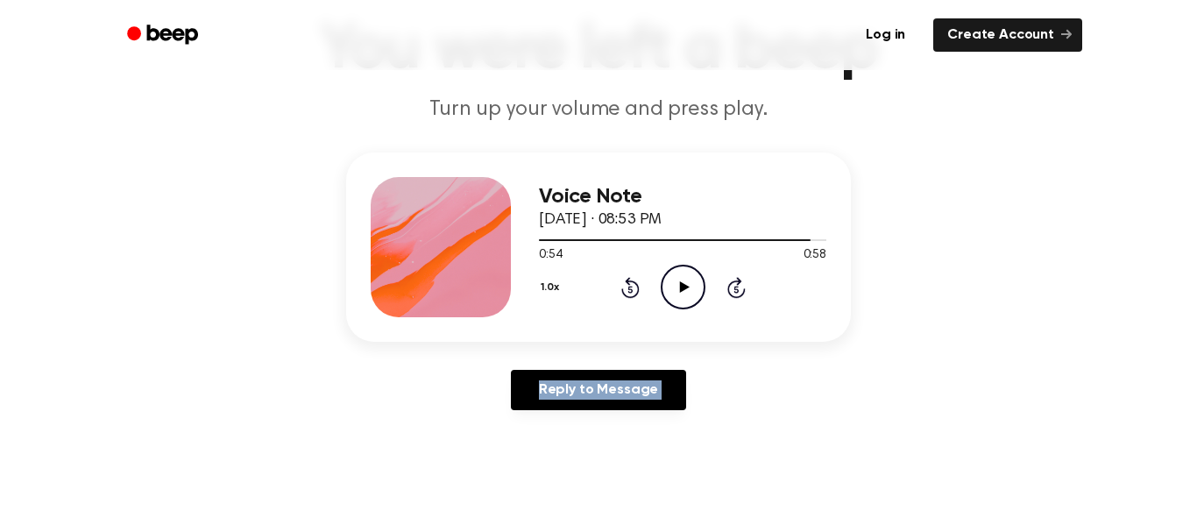
click at [696, 297] on icon "Play Audio" at bounding box center [683, 287] width 45 height 45
click at [696, 297] on icon "Pause Audio" at bounding box center [683, 287] width 45 height 45
click at [696, 297] on icon "Play Audio" at bounding box center [683, 287] width 45 height 45
click at [696, 297] on icon "Pause Audio" at bounding box center [683, 287] width 45 height 45
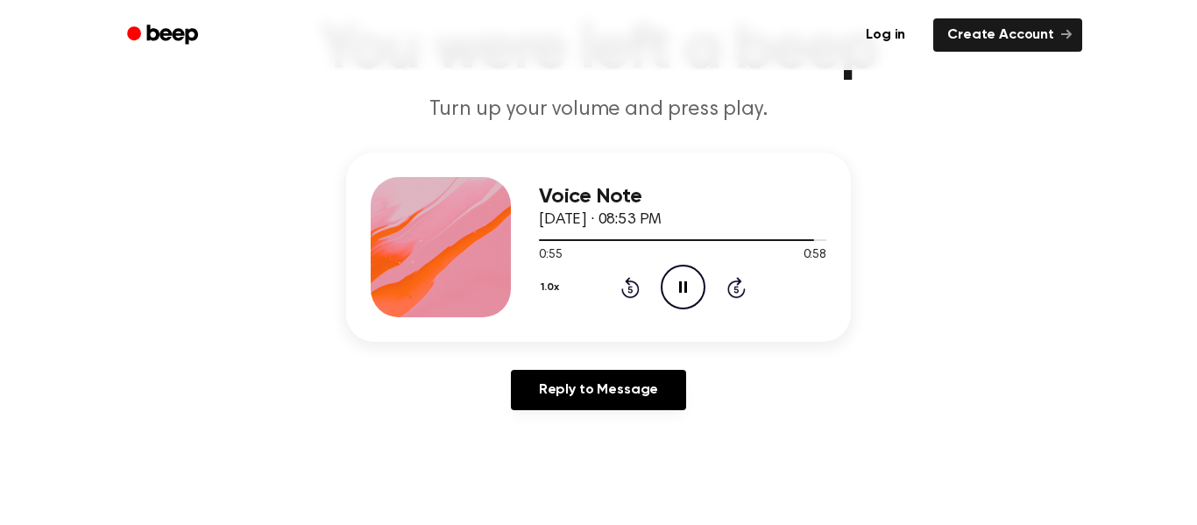
click at [696, 297] on icon "Pause Audio" at bounding box center [683, 287] width 45 height 45
click at [696, 297] on icon "Play Audio" at bounding box center [683, 287] width 45 height 45
click at [696, 297] on icon "Pause Audio" at bounding box center [683, 287] width 45 height 45
click at [696, 297] on icon "Play Audio" at bounding box center [683, 287] width 45 height 45
click at [696, 297] on icon "Pause Audio" at bounding box center [683, 287] width 45 height 45
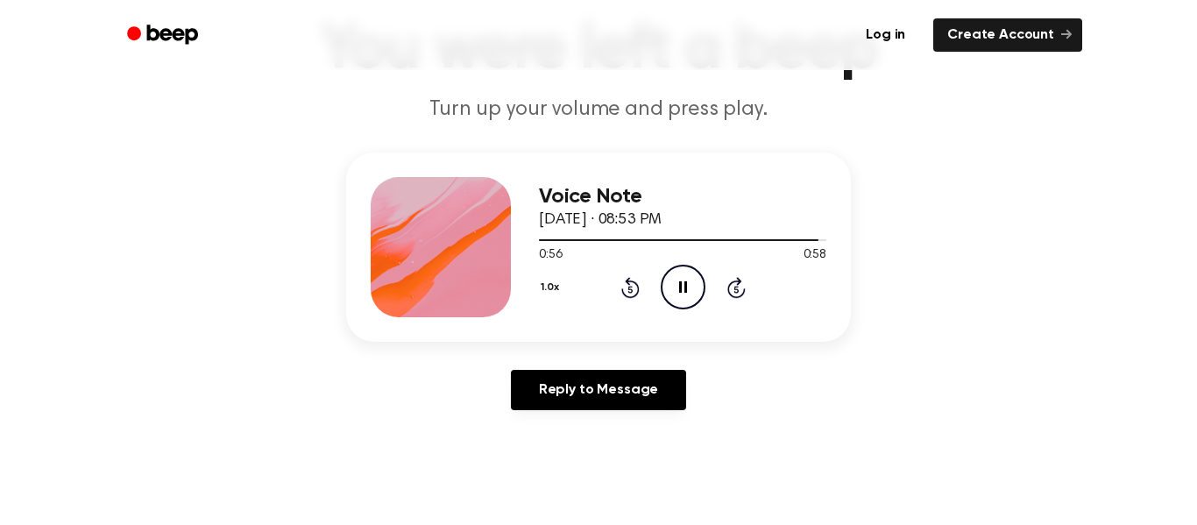
click at [696, 297] on icon "Pause Audio" at bounding box center [683, 287] width 45 height 45
click at [696, 297] on icon "Play Audio" at bounding box center [683, 287] width 45 height 45
click at [696, 297] on icon "Pause Audio" at bounding box center [683, 287] width 45 height 45
click at [696, 297] on icon "Play Audio" at bounding box center [683, 287] width 45 height 45
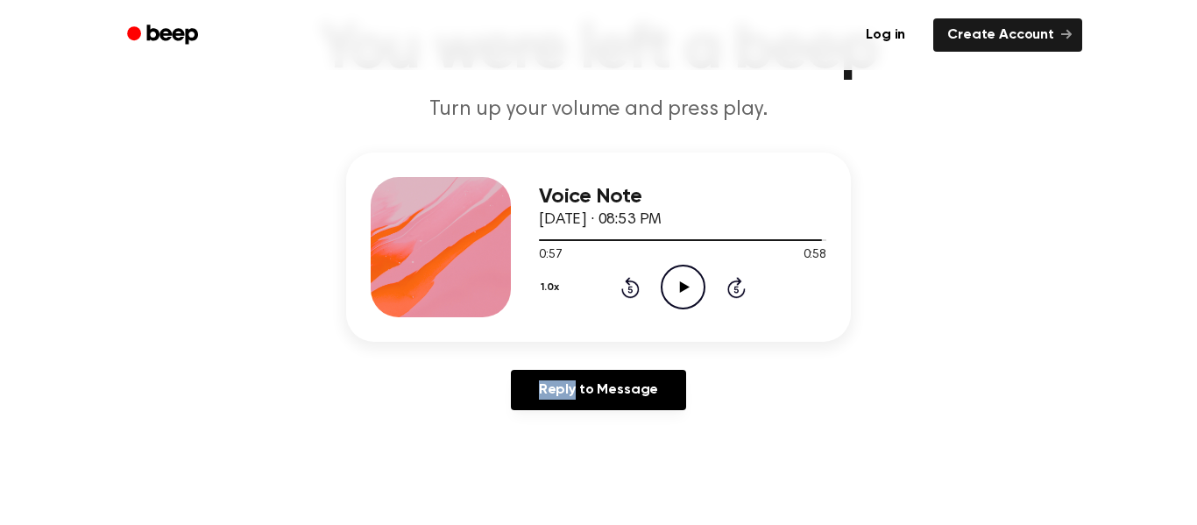
click at [696, 297] on icon "Play Audio" at bounding box center [683, 287] width 45 height 45
click at [696, 297] on icon "Pause Audio" at bounding box center [683, 287] width 45 height 45
click at [696, 297] on icon "Play Audio" at bounding box center [683, 287] width 45 height 45
click at [696, 297] on icon "Pause Audio" at bounding box center [683, 287] width 45 height 45
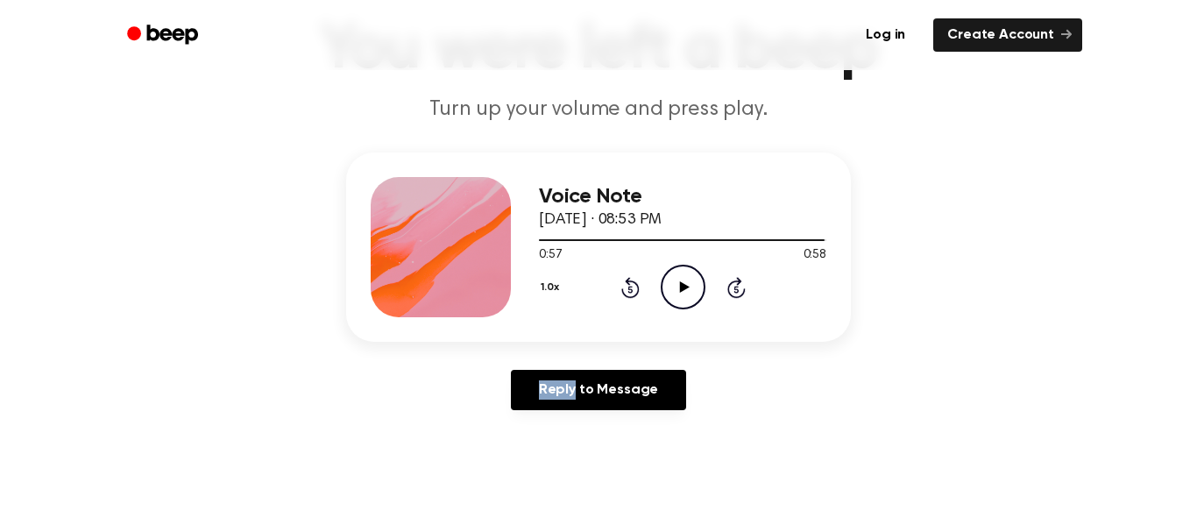
click at [697, 295] on icon "Play Audio" at bounding box center [683, 287] width 45 height 45
click at [697, 295] on icon "Pause Audio" at bounding box center [683, 287] width 45 height 45
click at [697, 295] on icon "Play Audio" at bounding box center [683, 287] width 45 height 45
click at [289, 287] on div "Voice Note [DATE] · 08:53 PM 0:58 0:58 Your browser does not support the [objec…" at bounding box center [598, 289] width 1155 height 272
